Goal: Find contact information: Find contact information

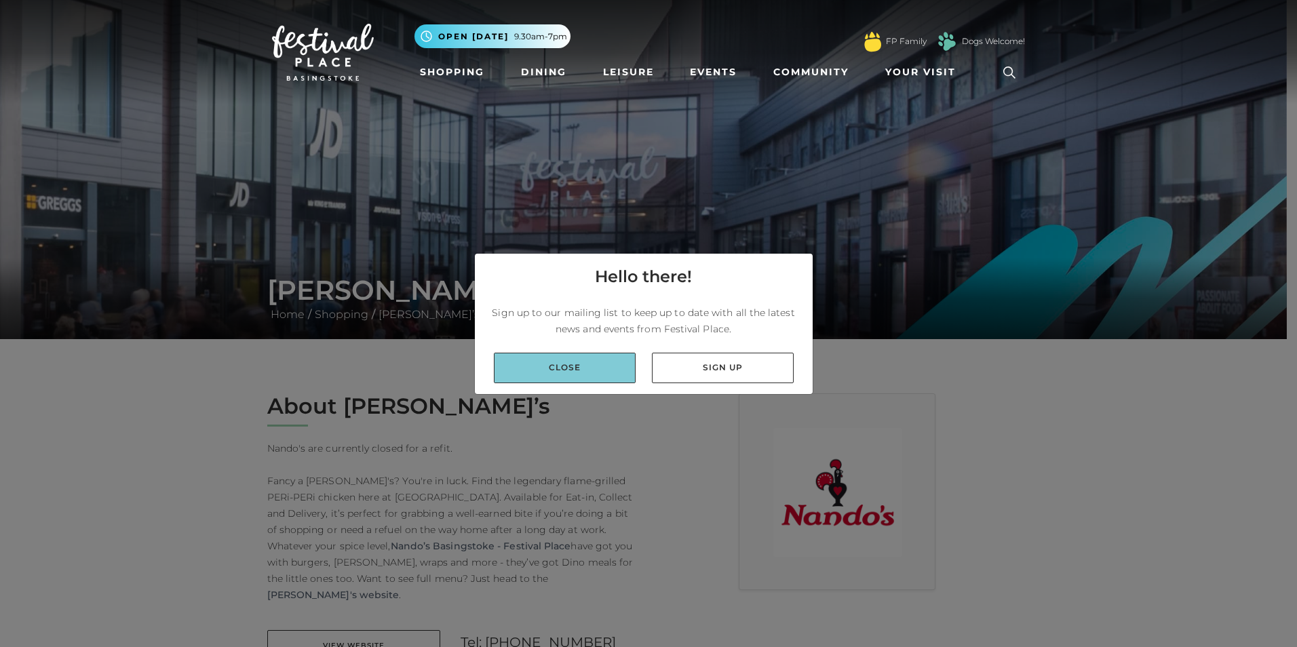
click at [576, 376] on link "Close" at bounding box center [565, 368] width 142 height 31
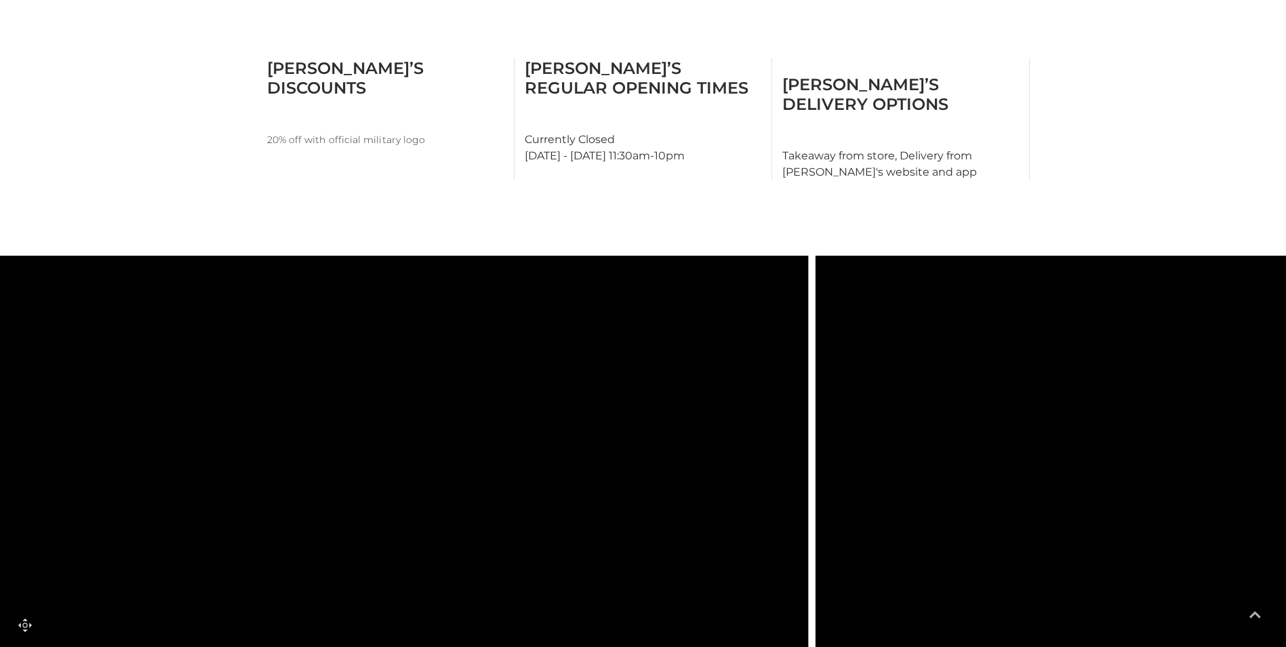
scroll to position [1042, 0]
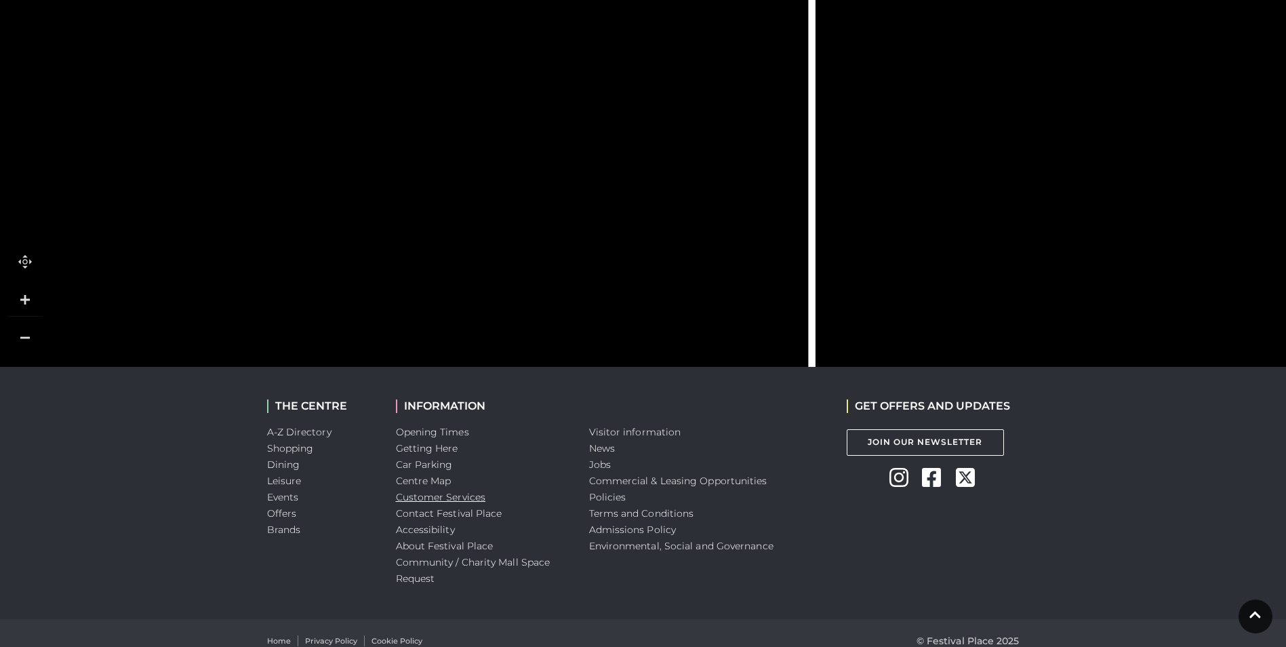
click at [423, 491] on link "Customer Services" at bounding box center [441, 497] width 90 height 12
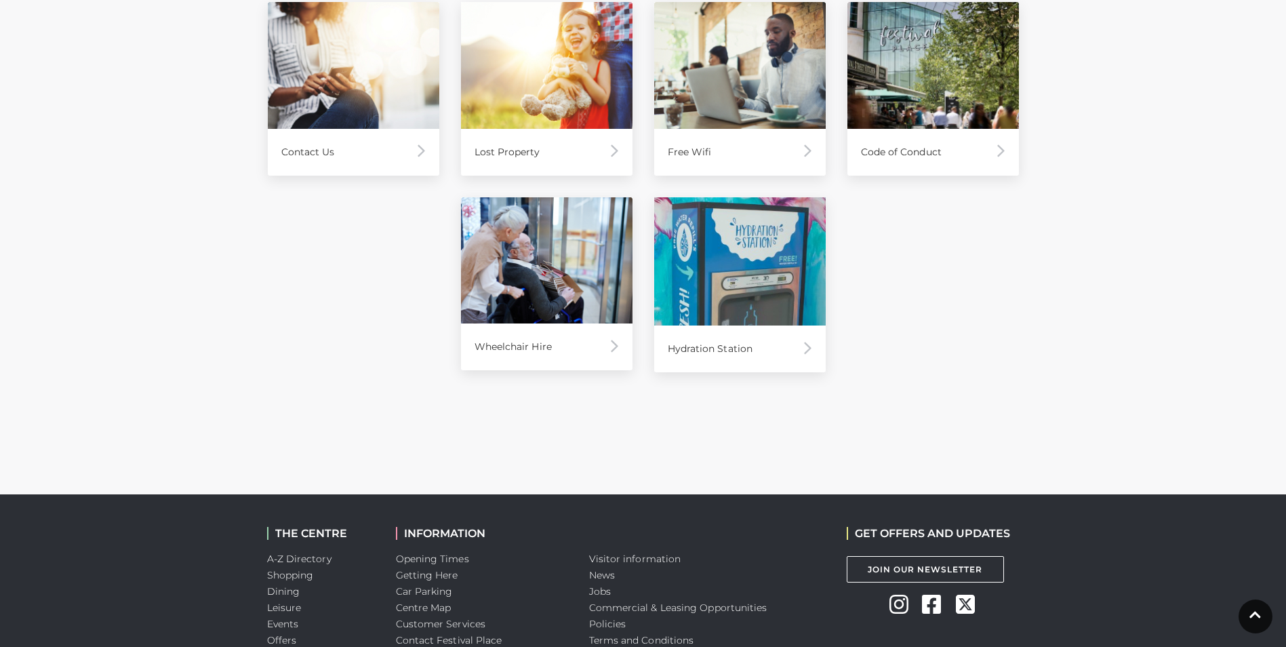
scroll to position [1053, 0]
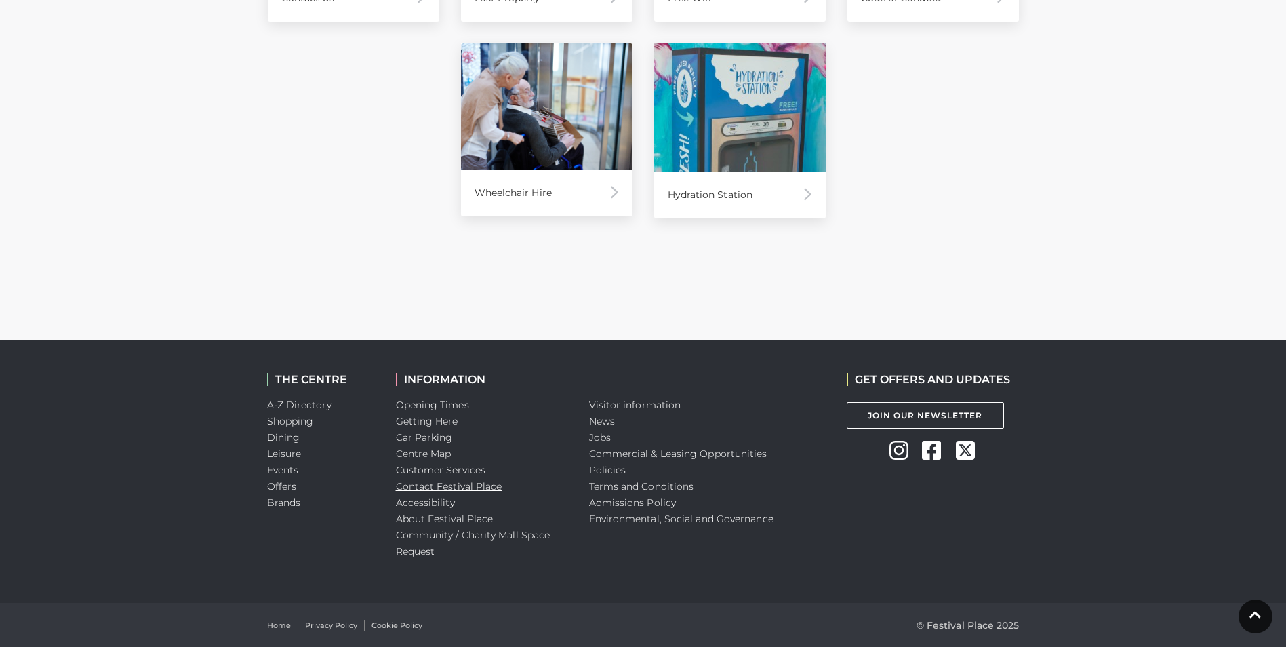
click at [435, 485] on link "Contact Festival Place" at bounding box center [449, 486] width 106 height 12
